Goal: Complete application form: Complete application form

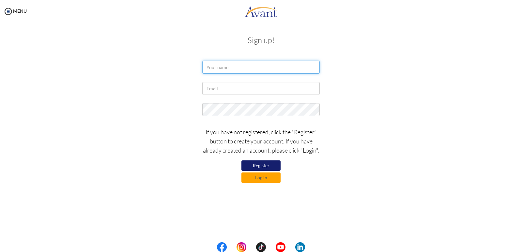
click at [213, 69] on input "text" at bounding box center [261, 67] width 118 height 13
type input "a"
type input "ALPHA DAVID MDUGO"
click at [235, 91] on input "text" at bounding box center [261, 88] width 118 height 13
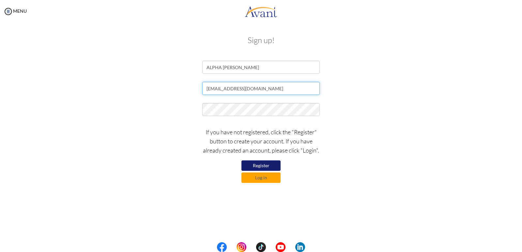
type input "[EMAIL_ADDRESS][DOMAIN_NAME]"
click at [266, 164] on button "Register" at bounding box center [261, 166] width 39 height 10
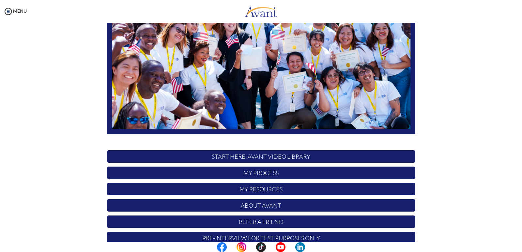
scroll to position [110, 0]
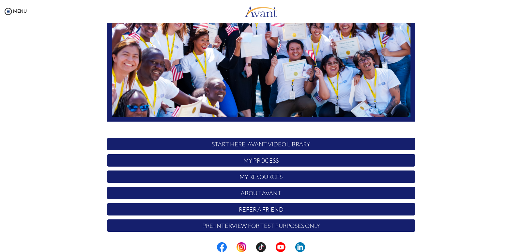
click at [294, 146] on p "START HERE: Avant Video Library" at bounding box center [261, 144] width 308 height 12
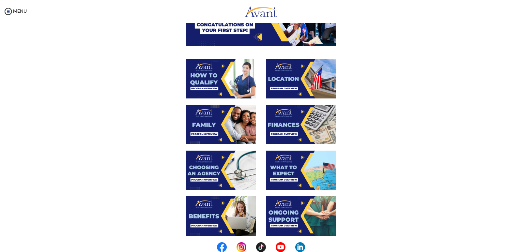
scroll to position [66, 0]
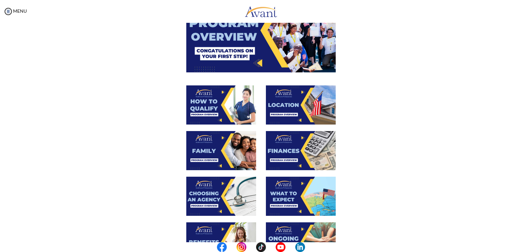
click at [260, 61] on img at bounding box center [261, 30] width 150 height 84
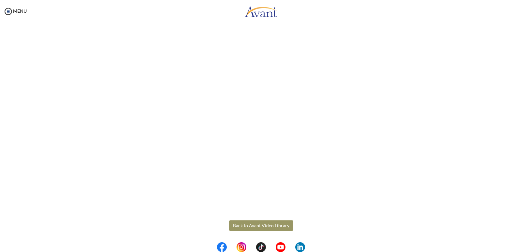
scroll to position [69, 0]
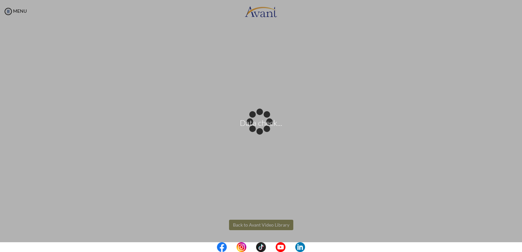
click at [266, 225] on body "Data check... Maintenance break. Please come back in 2 hours. MENU My Status Wh…" at bounding box center [261, 126] width 522 height 252
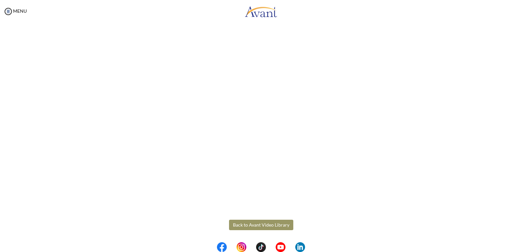
click at [261, 225] on button "Back to Avant Video Library" at bounding box center [261, 225] width 64 height 10
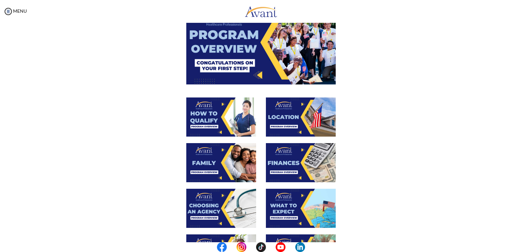
scroll to position [65, 0]
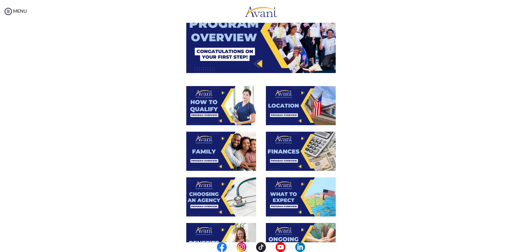
click at [219, 103] on img at bounding box center [221, 105] width 70 height 39
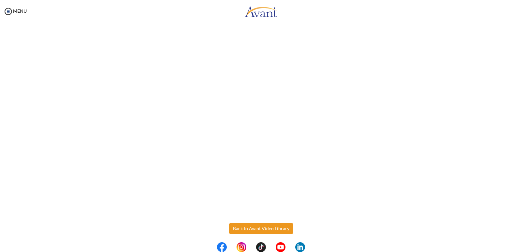
click at [274, 228] on body "Maintenance break. Please come back in 2 hours. MENU My Status What is the next…" at bounding box center [261, 126] width 522 height 252
click at [258, 229] on button "Back to Avant Video Library" at bounding box center [261, 229] width 64 height 10
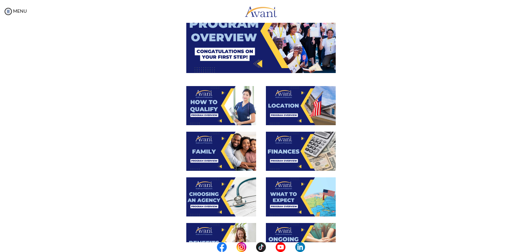
click at [285, 104] on img at bounding box center [301, 105] width 70 height 39
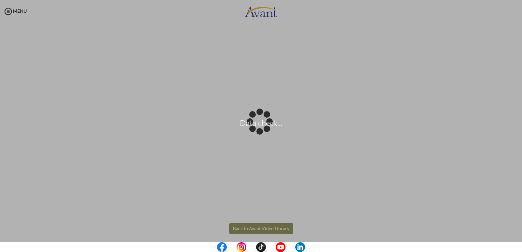
click at [271, 229] on body "Data check... Maintenance break. Please come back in 2 hours. MENU My Status Wh…" at bounding box center [261, 126] width 522 height 252
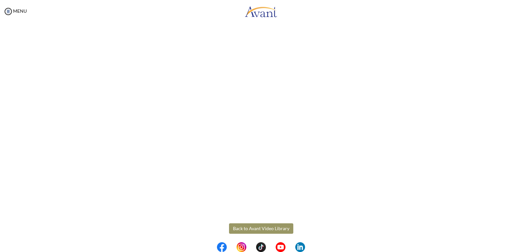
click at [271, 227] on button "Back to Avant Video Library" at bounding box center [261, 229] width 64 height 10
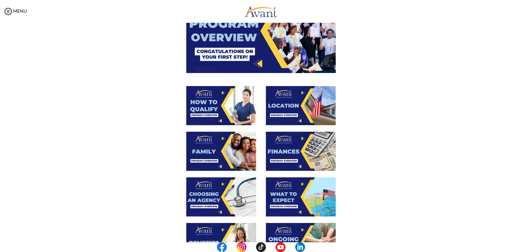
click at [200, 156] on img at bounding box center [221, 151] width 70 height 39
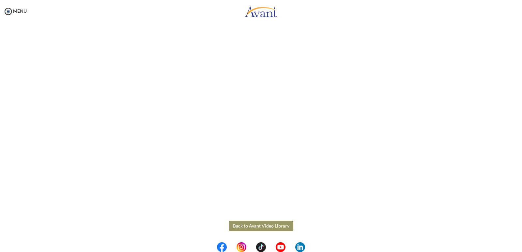
scroll to position [138, 0]
click at [264, 226] on body "Maintenance break. Please come back in 2 hours. MENU My Status What is the next…" at bounding box center [261, 126] width 522 height 252
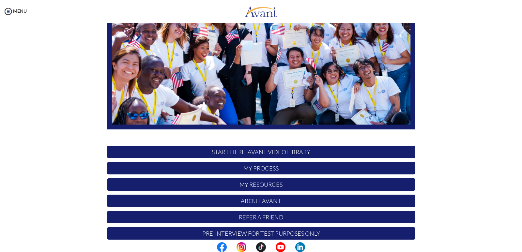
scroll to position [110, 0]
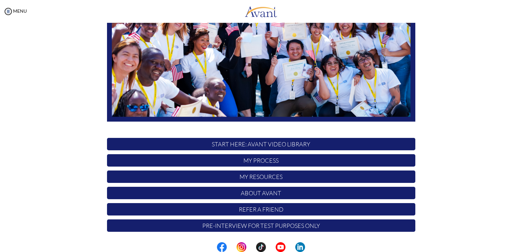
click at [252, 147] on p "START HERE: Avant Video Library" at bounding box center [261, 144] width 308 height 12
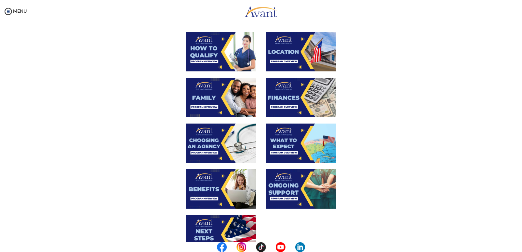
scroll to position [131, 0]
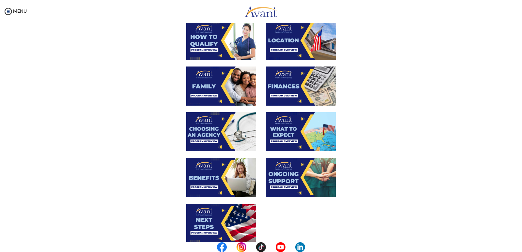
click at [286, 89] on img at bounding box center [301, 86] width 70 height 39
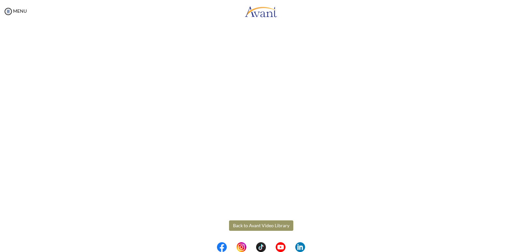
scroll to position [69, 0]
click at [272, 226] on body "Maintenance break. Please come back in 2 hours. MENU My Status What is the next…" at bounding box center [261, 126] width 522 height 252
click at [270, 225] on button "Back to Avant Video Library" at bounding box center [261, 225] width 64 height 10
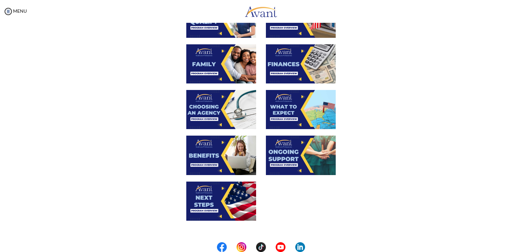
scroll to position [163, 0]
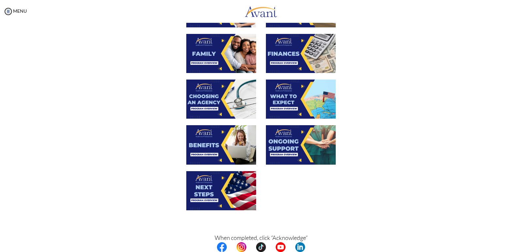
click at [221, 101] on img at bounding box center [221, 99] width 70 height 39
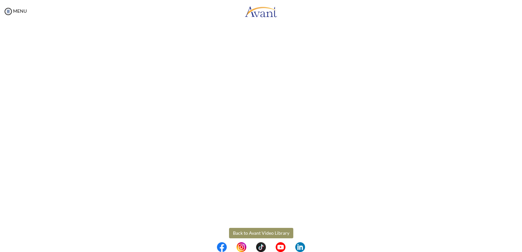
scroll to position [131, 0]
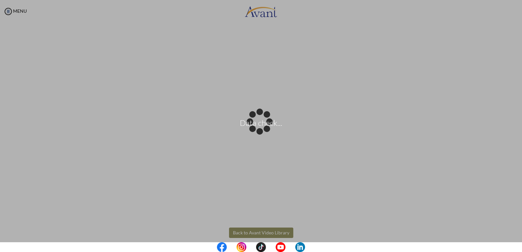
click at [275, 232] on body "Data check... Maintenance break. Please come back in 2 hours. MENU My Status Wh…" at bounding box center [261, 126] width 522 height 252
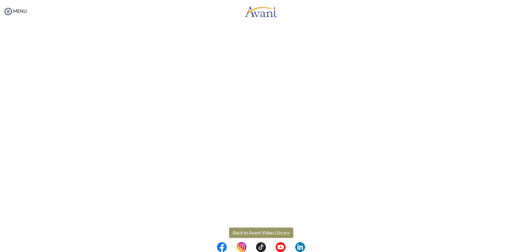
click at [275, 235] on button "Back to Avant Video Library" at bounding box center [261, 233] width 64 height 10
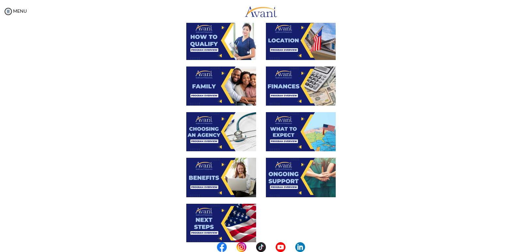
click at [303, 133] on img at bounding box center [301, 131] width 70 height 39
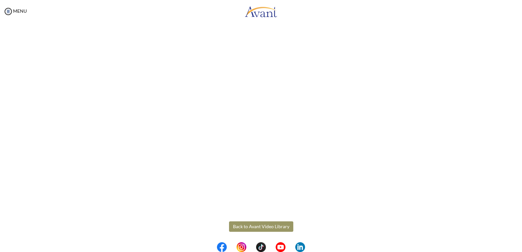
scroll to position [138, 0]
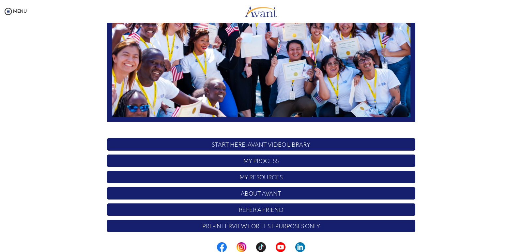
scroll to position [110, 0]
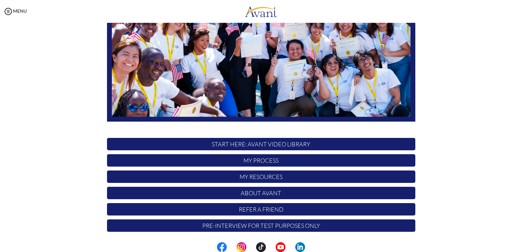
click at [262, 145] on p "START HERE: Avant Video Library" at bounding box center [261, 144] width 308 height 12
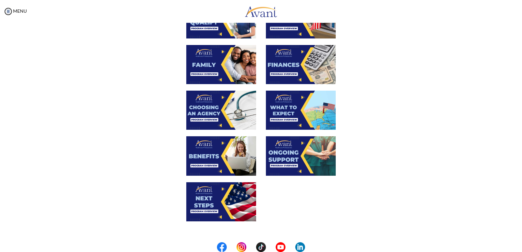
scroll to position [163, 0]
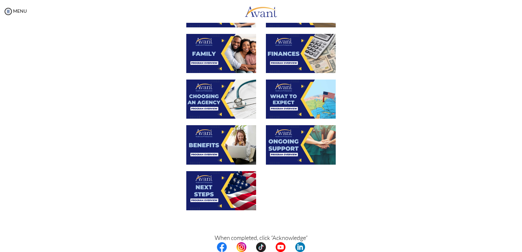
click at [279, 97] on img at bounding box center [301, 99] width 70 height 39
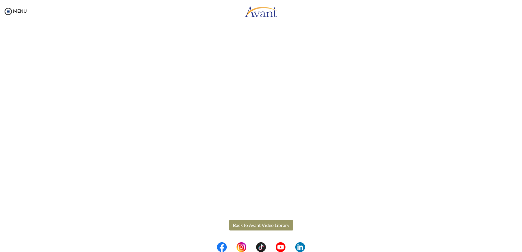
scroll to position [138, 0]
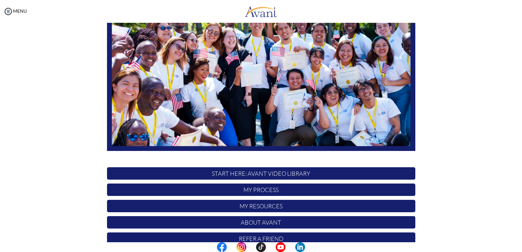
scroll to position [98, 0]
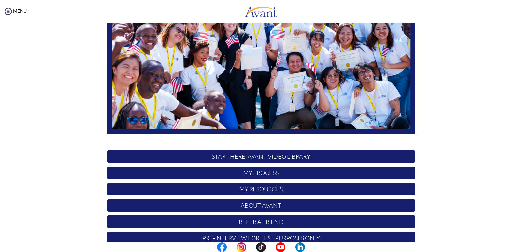
click at [291, 157] on p "START HERE: Avant Video Library" at bounding box center [261, 156] width 308 height 12
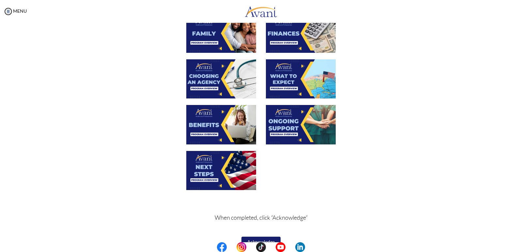
scroll to position [196, 0]
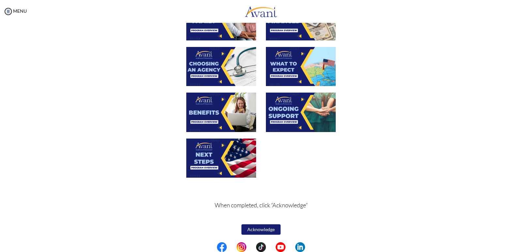
click at [209, 118] on img at bounding box center [221, 112] width 70 height 39
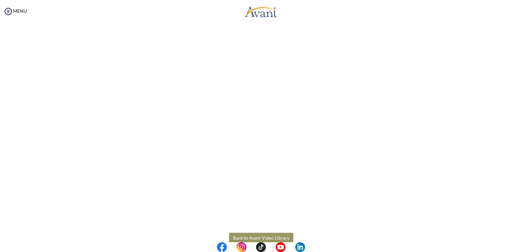
scroll to position [131, 0]
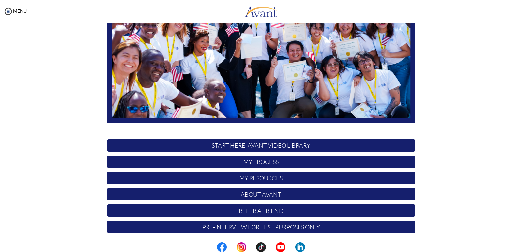
scroll to position [110, 0]
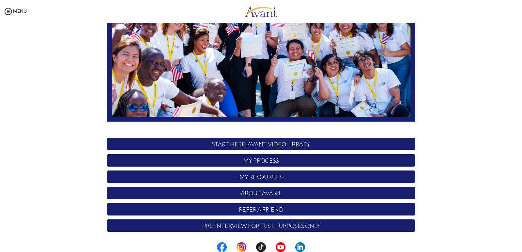
click at [249, 147] on p "START HERE: Avant Video Library" at bounding box center [261, 144] width 308 height 12
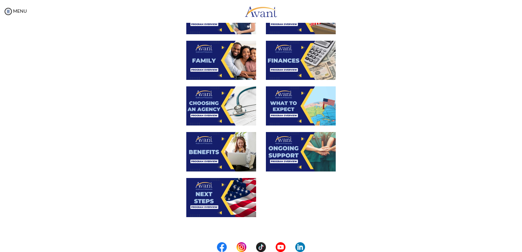
scroll to position [163, 0]
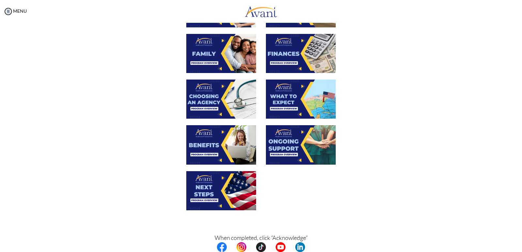
click at [292, 142] on img at bounding box center [301, 144] width 70 height 39
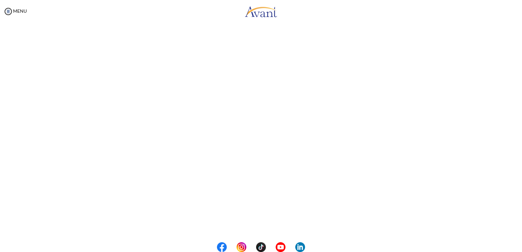
scroll to position [98, 0]
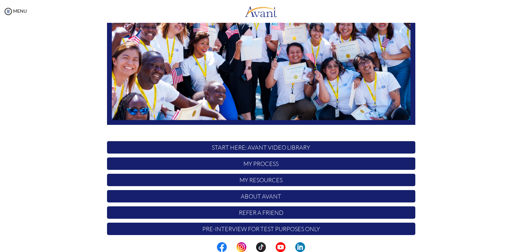
scroll to position [110, 0]
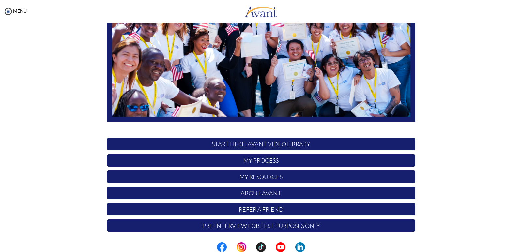
click at [285, 145] on p "START HERE: Avant Video Library" at bounding box center [261, 144] width 308 height 12
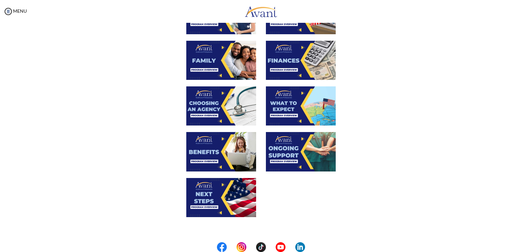
scroll to position [163, 0]
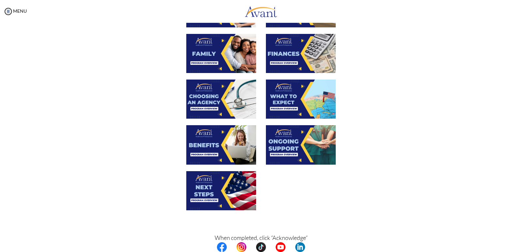
click at [214, 190] on img at bounding box center [221, 190] width 70 height 39
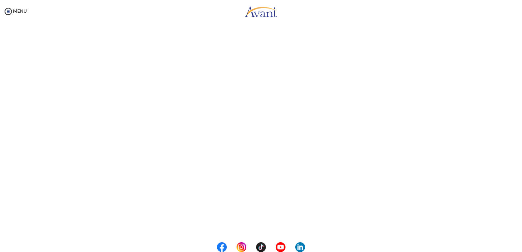
scroll to position [98, 0]
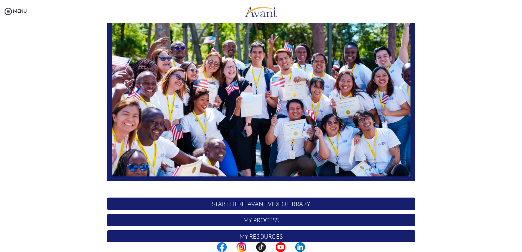
scroll to position [110, 0]
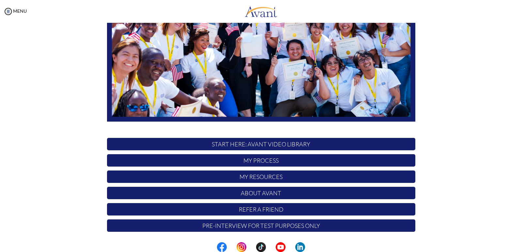
click at [310, 143] on p "START HERE: Avant Video Library" at bounding box center [261, 144] width 308 height 12
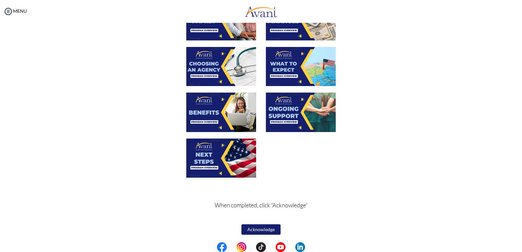
scroll to position [197, 0]
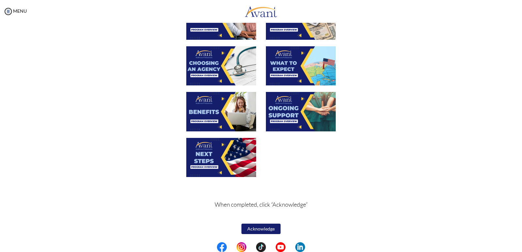
click at [258, 228] on button "Acknowledge" at bounding box center [261, 229] width 39 height 10
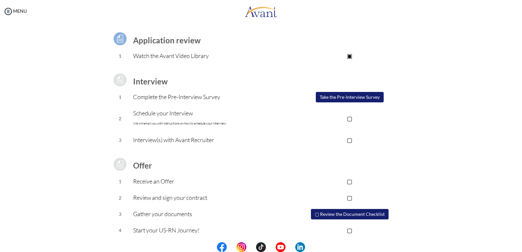
scroll to position [45, 0]
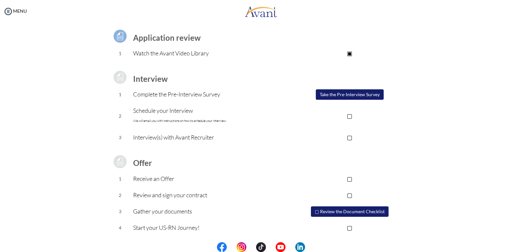
click at [345, 95] on button "Take the Pre-Interview Survey" at bounding box center [350, 94] width 68 height 10
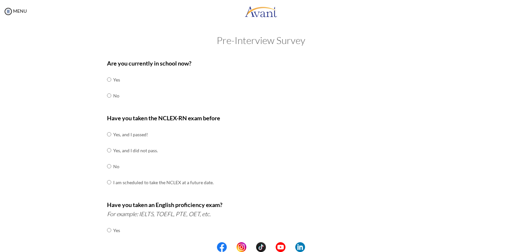
scroll to position [0, 0]
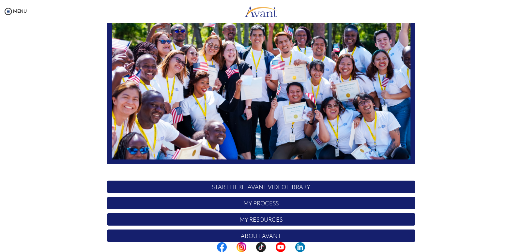
scroll to position [110, 0]
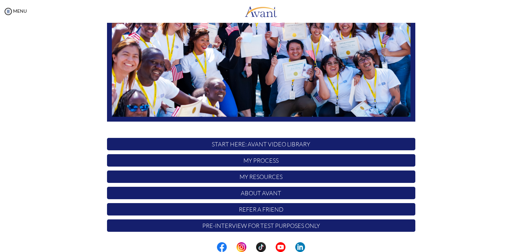
click at [309, 144] on p "START HERE: Avant Video Library" at bounding box center [261, 144] width 308 height 12
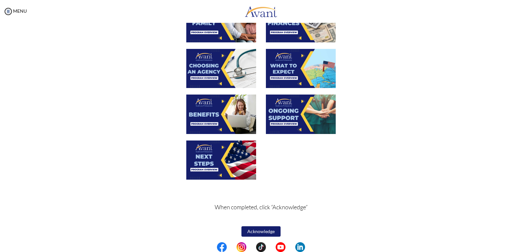
scroll to position [197, 0]
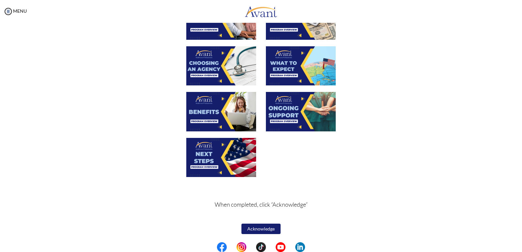
click at [265, 231] on button "Acknowledge" at bounding box center [261, 229] width 39 height 10
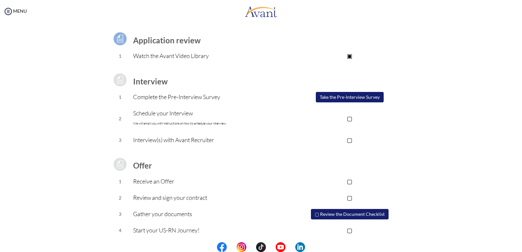
scroll to position [45, 0]
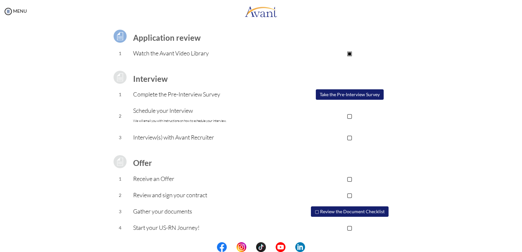
click at [360, 209] on button "▢ Review the Document Checklist" at bounding box center [350, 212] width 78 height 10
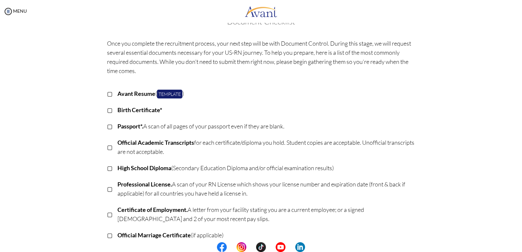
scroll to position [0, 0]
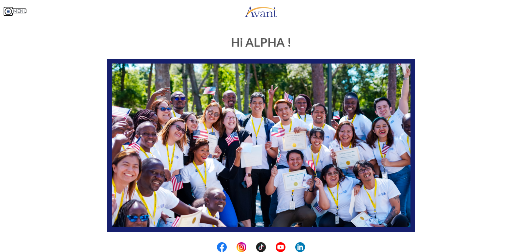
click at [8, 8] on img at bounding box center [8, 12] width 10 height 10
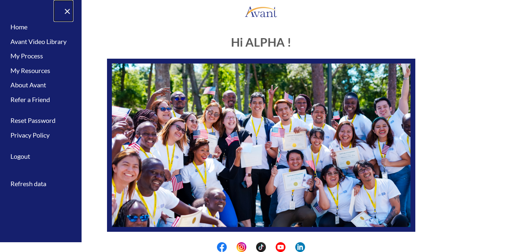
click at [68, 8] on link "×" at bounding box center [64, 11] width 20 height 22
